Goal: Check status: Check status

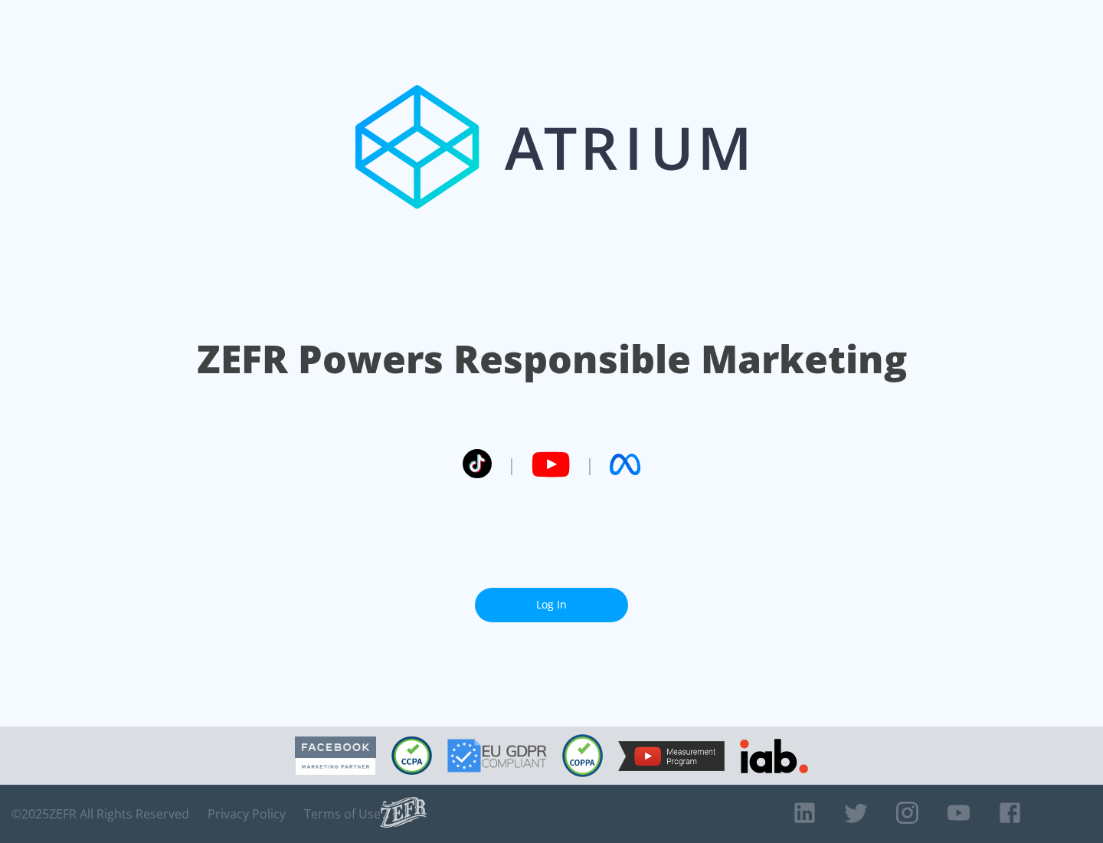
click at [551, 598] on link "Log In" at bounding box center [551, 604] width 153 height 34
